Goal: Transaction & Acquisition: Purchase product/service

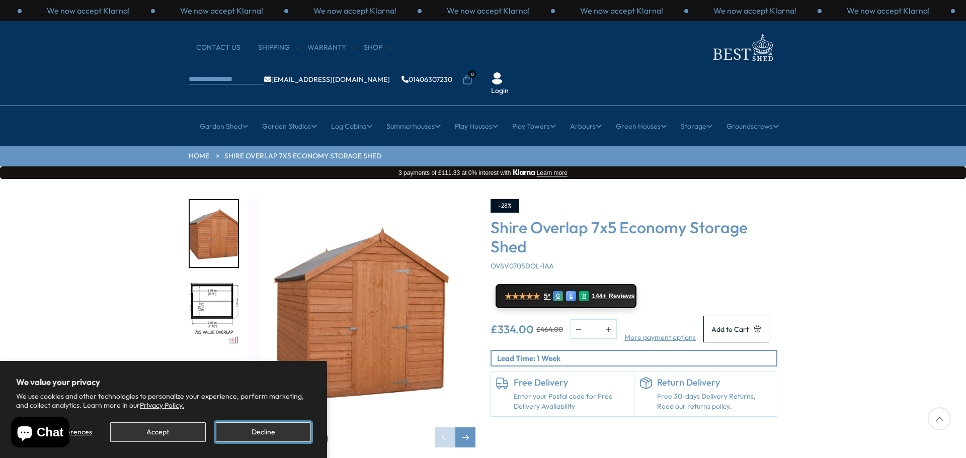
click at [255, 432] on button "Decline" at bounding box center [263, 433] width 95 height 20
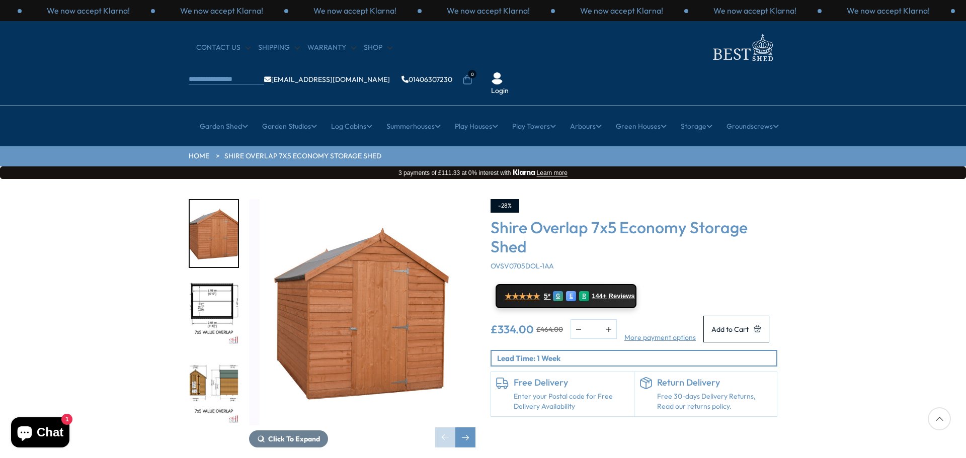
click at [196, 279] on img "2 / 8" at bounding box center [214, 312] width 48 height 67
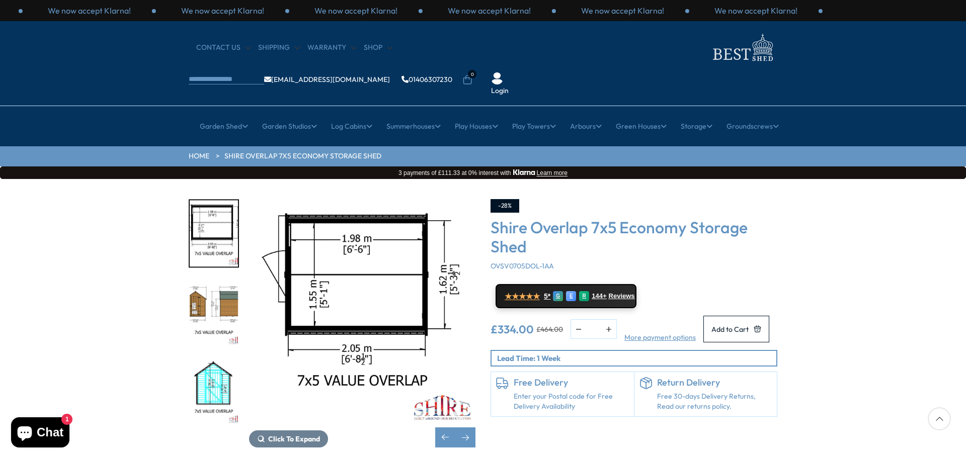
click at [214, 200] on img "2 / 8" at bounding box center [214, 233] width 48 height 67
click at [214, 279] on img "3 / 8" at bounding box center [214, 312] width 48 height 67
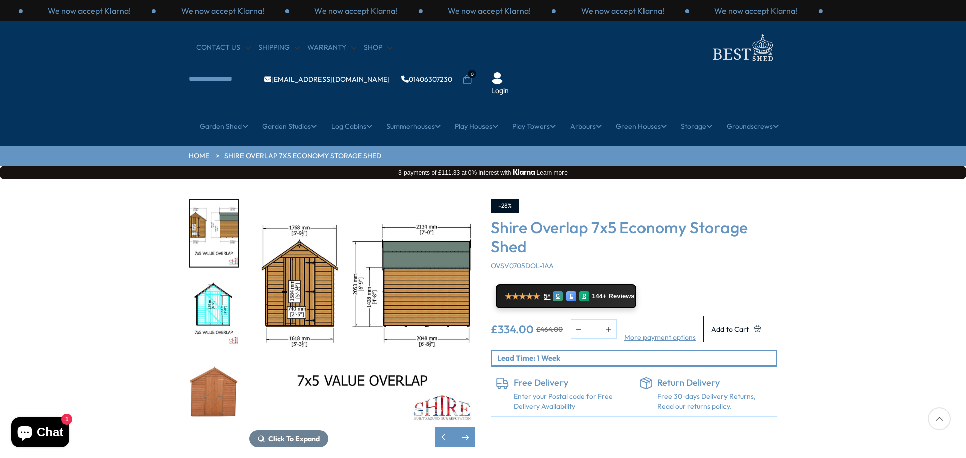
click at [210, 363] on img "5 / 8" at bounding box center [214, 391] width 48 height 67
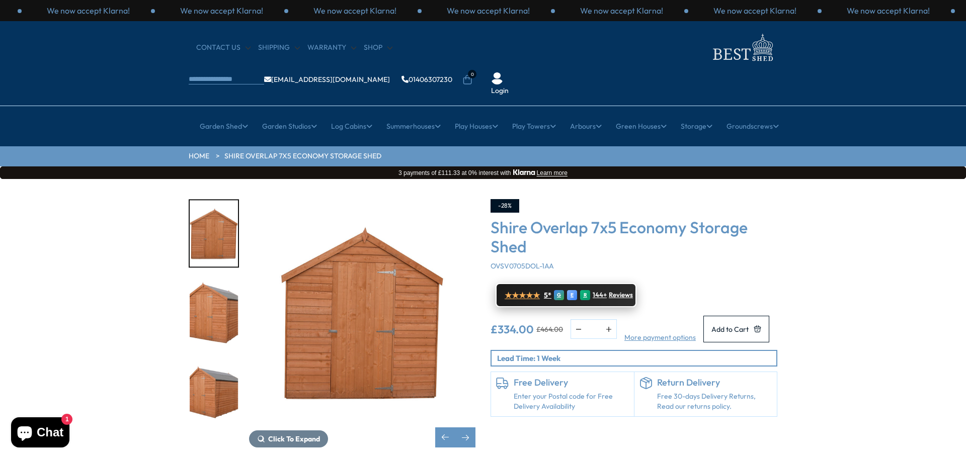
click at [541, 291] on div "★★★★★ 5*" at bounding box center [528, 296] width 47 height 10
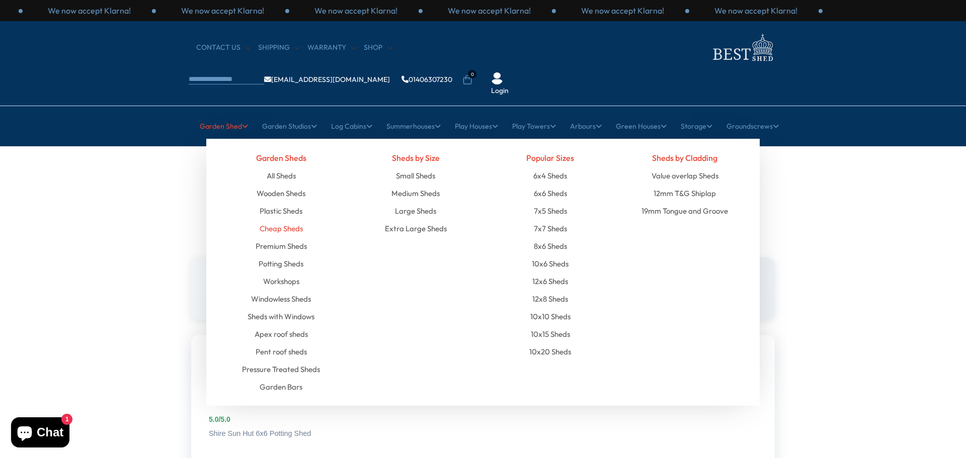
click at [271, 220] on link "Cheap Sheds" at bounding box center [281, 229] width 43 height 18
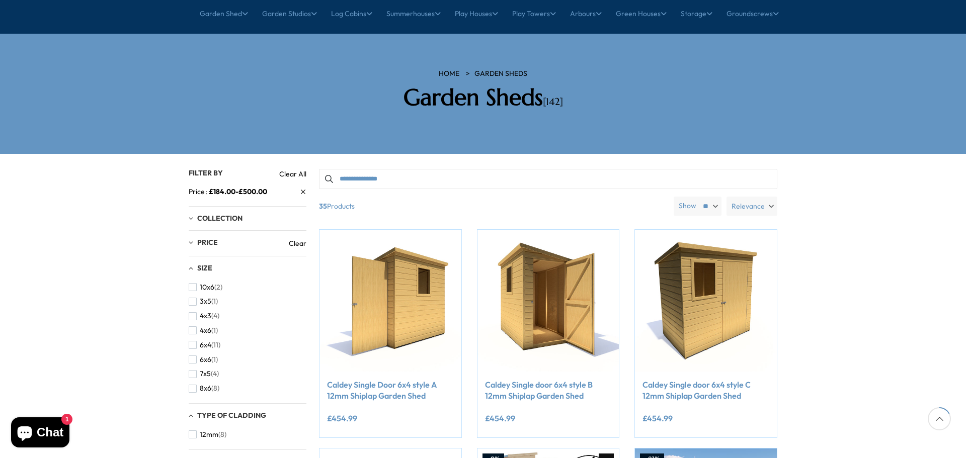
scroll to position [201, 0]
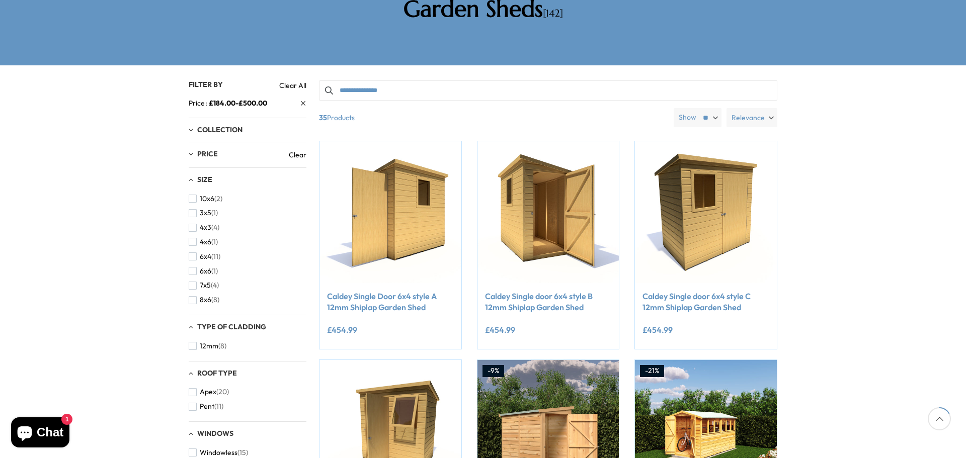
click at [759, 108] on span "Relevance" at bounding box center [748, 117] width 33 height 19
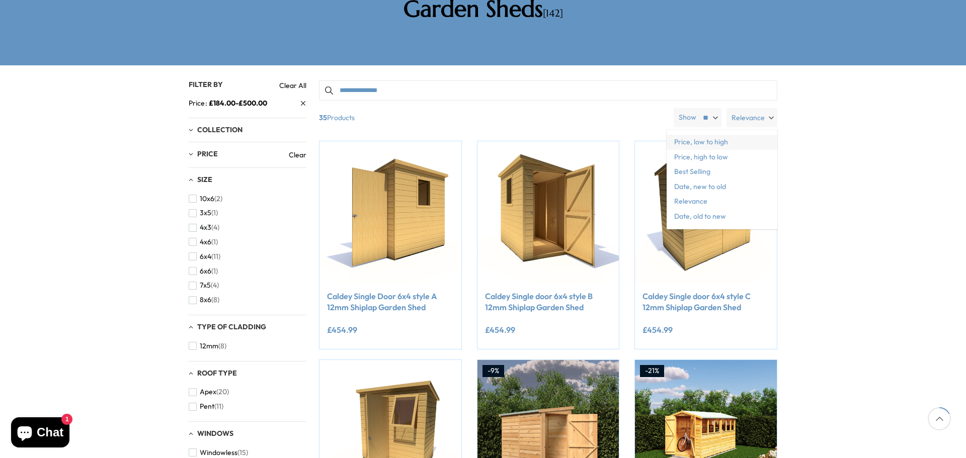
click at [730, 135] on span "Price, low to high" at bounding box center [722, 142] width 111 height 15
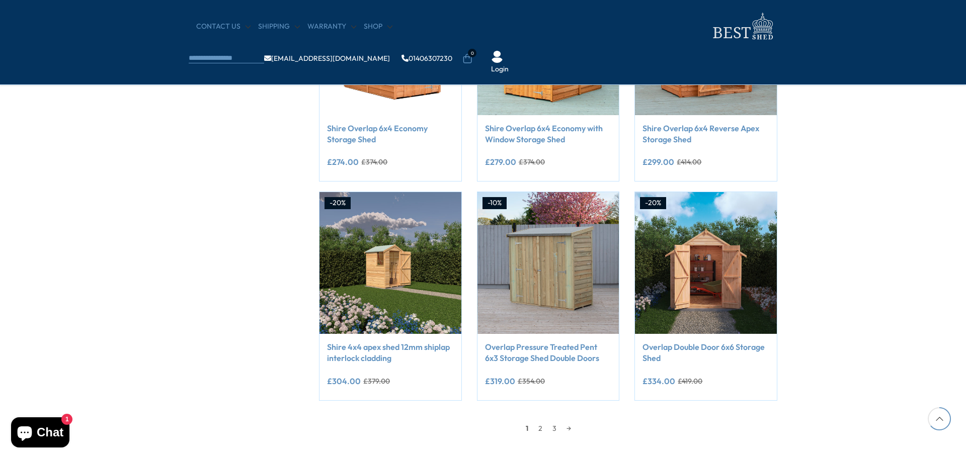
scroll to position [755, 0]
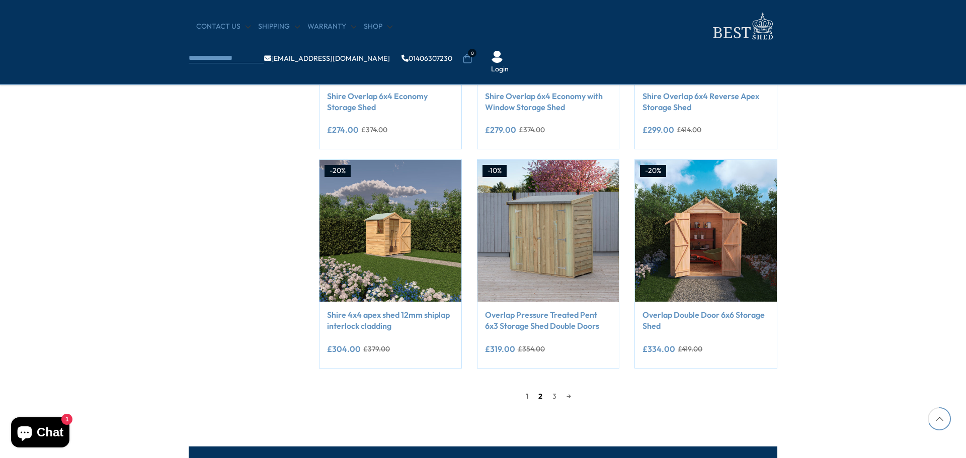
click at [540, 399] on link "2" at bounding box center [540, 396] width 14 height 15
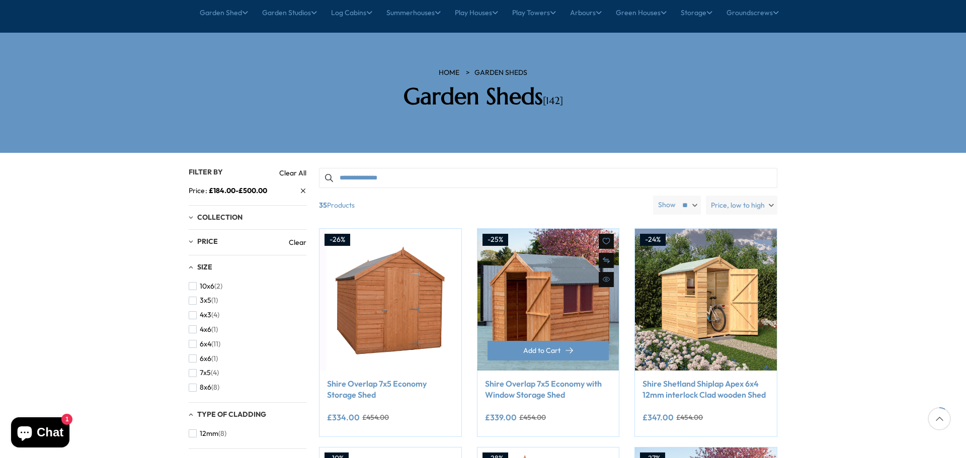
scroll to position [96, 0]
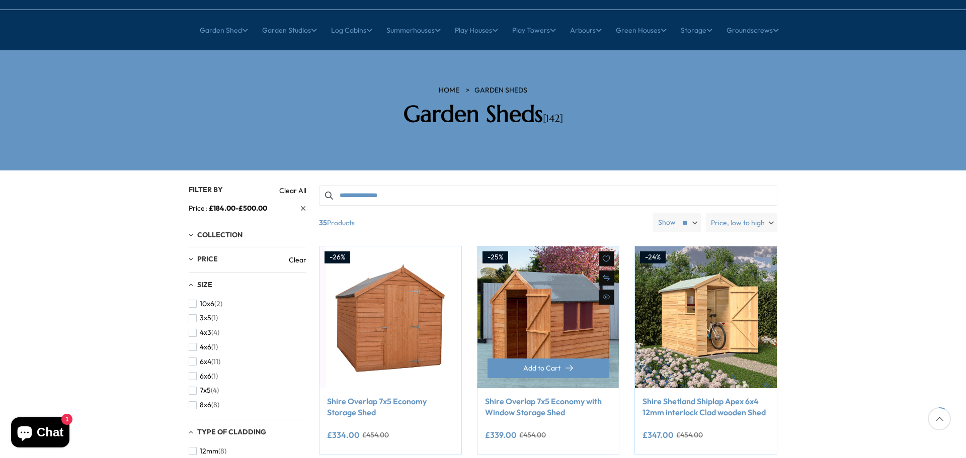
click at [538, 396] on link "Shire Overlap 7x5 Economy with Window Storage Shed" at bounding box center [548, 407] width 127 height 23
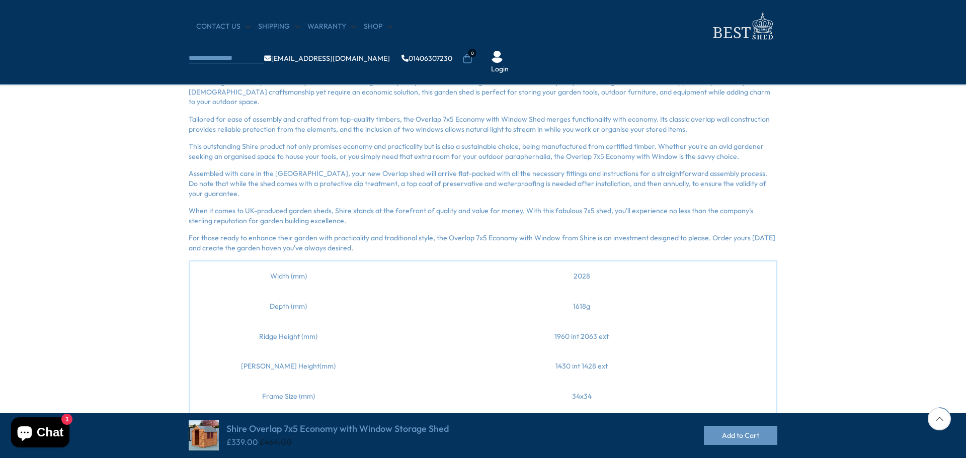
scroll to position [252, 0]
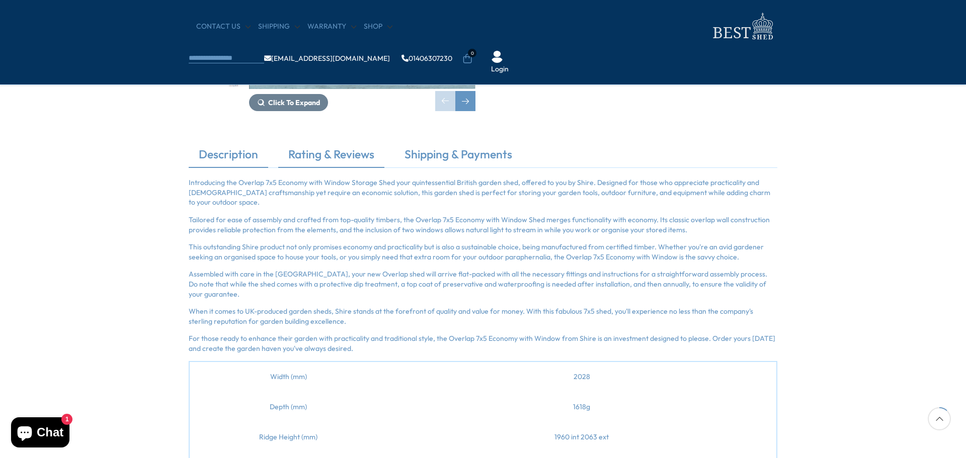
click at [344, 159] on link "Rating & Reviews" at bounding box center [331, 156] width 106 height 21
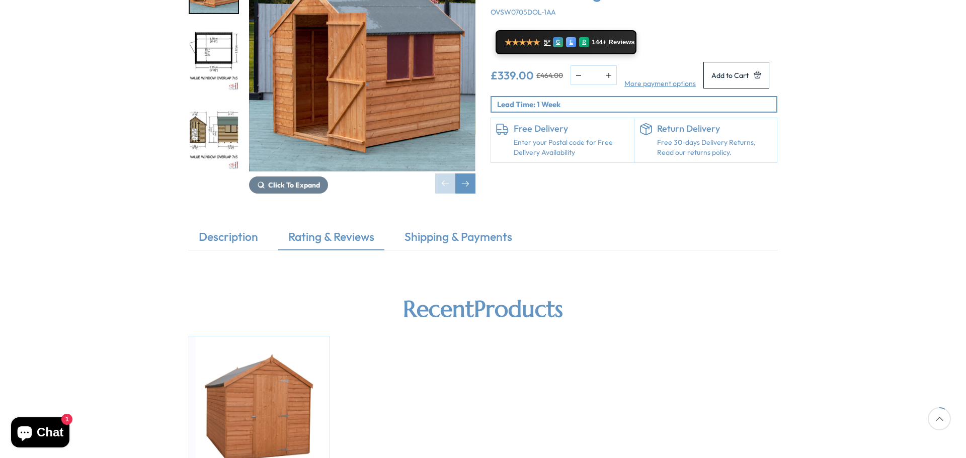
scroll to position [0, 0]
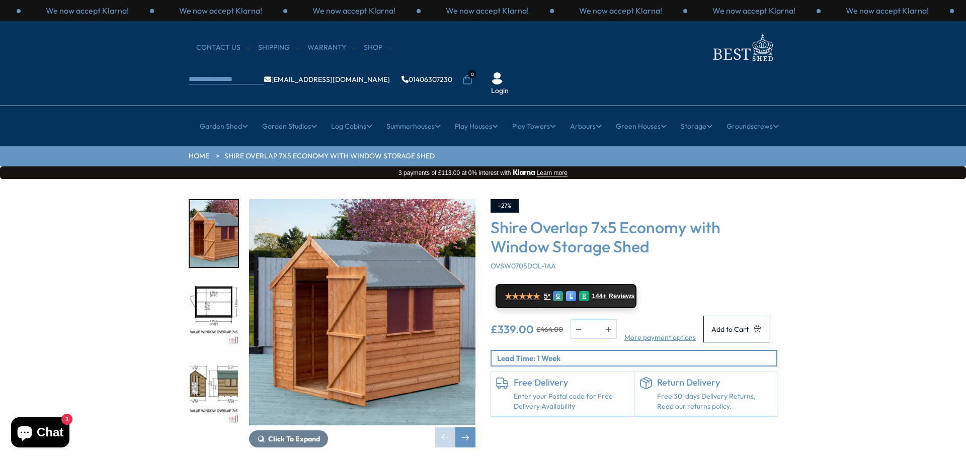
click at [551, 392] on link "Enter your Postal code for Free Delivery Availability" at bounding box center [571, 402] width 115 height 20
click at [568, 392] on link "Enter your Postal code for Free Delivery Availability" at bounding box center [571, 402] width 115 height 20
click at [737, 316] on button "Add to Cart" at bounding box center [736, 329] width 66 height 27
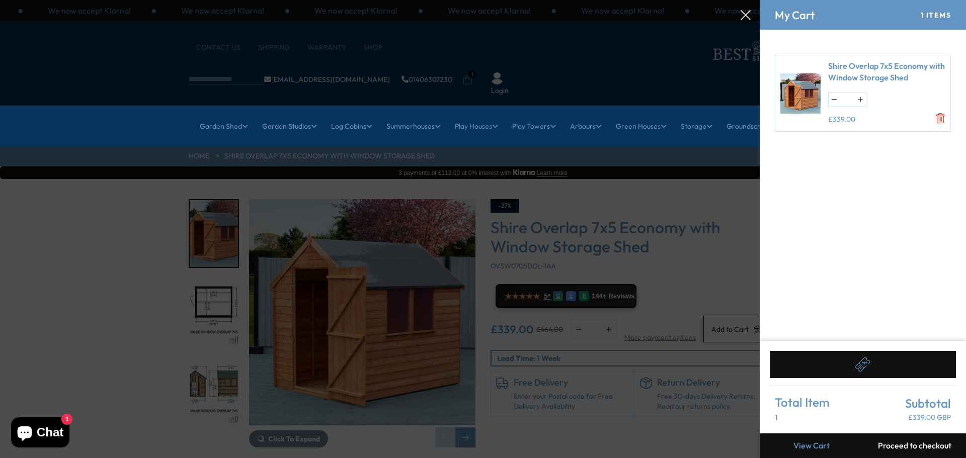
click at [908, 447] on button "Proceed to checkout" at bounding box center [914, 446] width 103 height 25
